Goal: Task Accomplishment & Management: Manage account settings

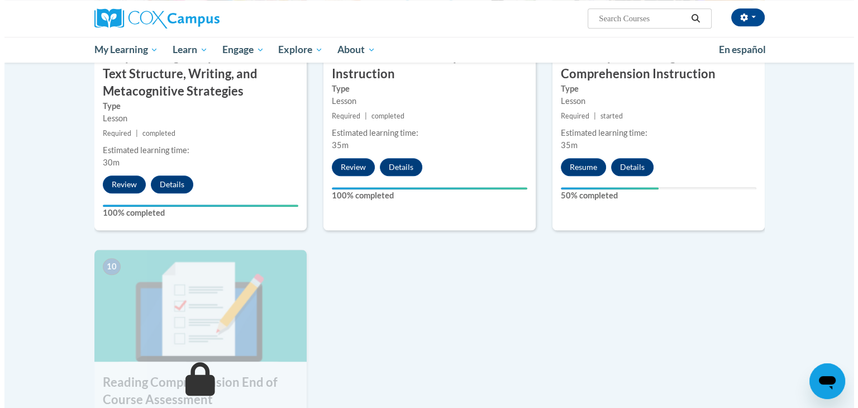
scroll to position [896, 0]
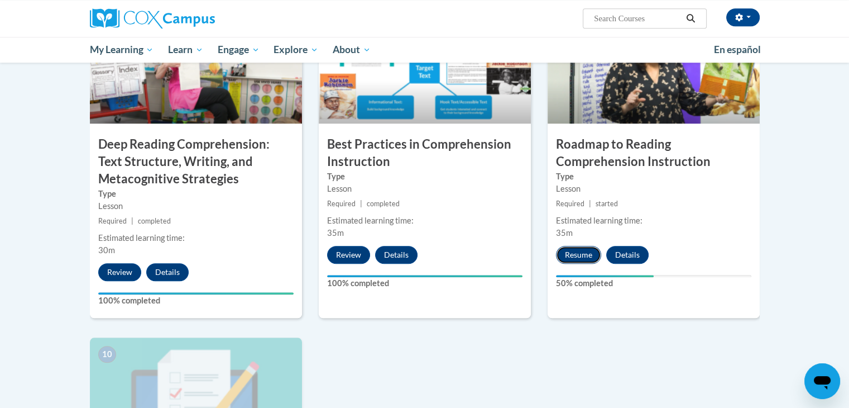
click at [574, 255] on button "Resume" at bounding box center [578, 255] width 45 height 18
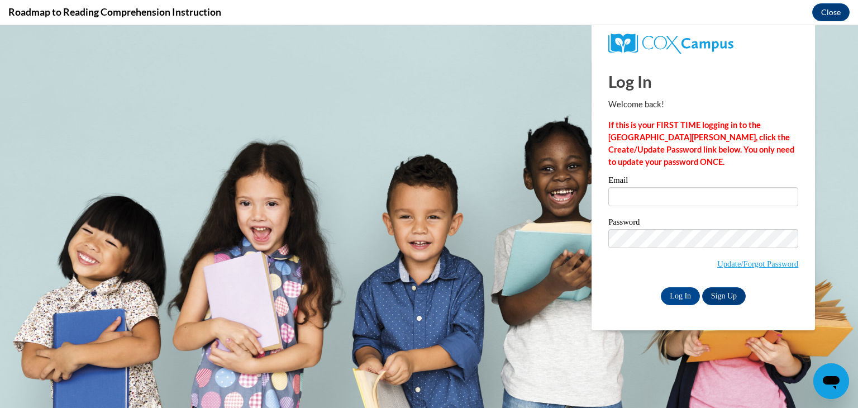
scroll to position [0, 0]
click at [664, 204] on div "Email" at bounding box center [703, 195] width 190 height 39
type input "[EMAIL_ADDRESS][DOMAIN_NAME]"
click at [678, 295] on input "Log In" at bounding box center [679, 296] width 39 height 18
